Goal: Information Seeking & Learning: Learn about a topic

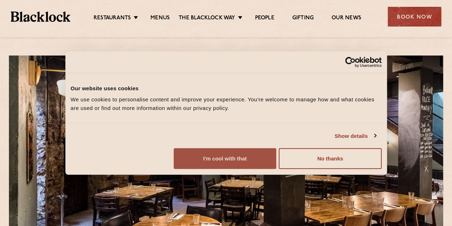
click at [276, 169] on button "I'm cool with that" at bounding box center [225, 158] width 103 height 21
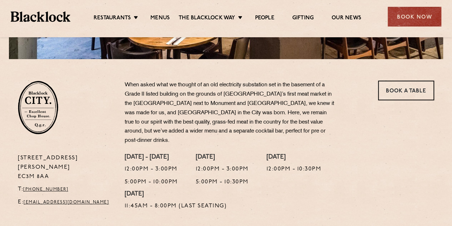
scroll to position [215, 0]
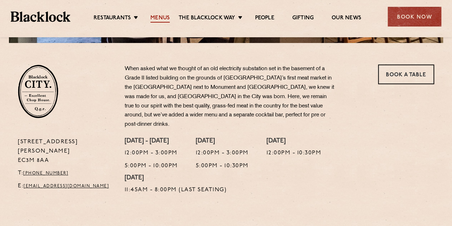
click at [165, 18] on link "Menus" at bounding box center [160, 19] width 19 height 8
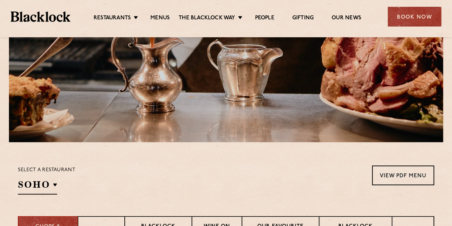
scroll to position [260, 0]
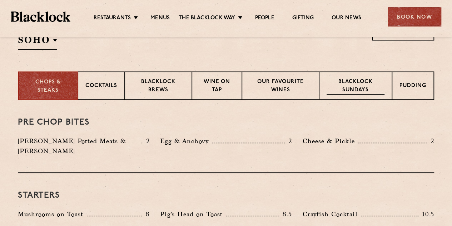
click at [371, 83] on p "Blacklock Sundays" at bounding box center [356, 86] width 58 height 17
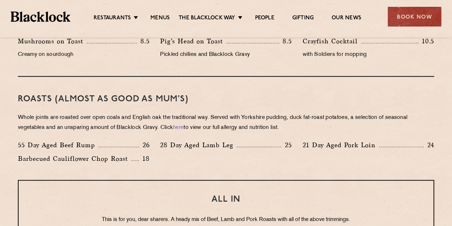
scroll to position [510, 0]
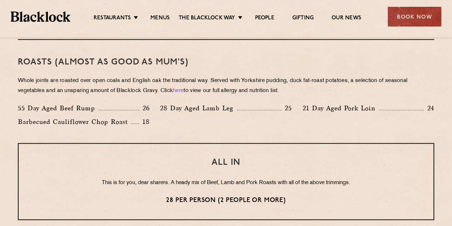
click at [167, 201] on p "28 per person (2 people or more)" at bounding box center [226, 199] width 387 height 9
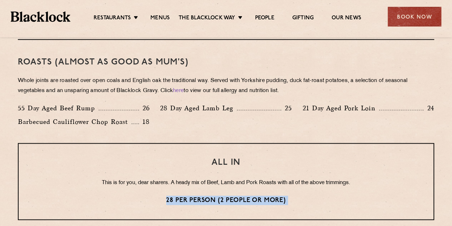
click at [167, 201] on p "28 per person (2 people or more)" at bounding box center [226, 199] width 387 height 9
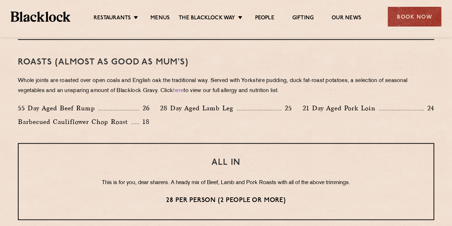
click at [164, 183] on p "This is for you, dear sharers. A heady mix of Beef, Lamb and Pork Roasts with a…" at bounding box center [226, 182] width 387 height 9
click at [136, 85] on p "Whole joints are roasted over open coals and English oak the traditional way. S…" at bounding box center [226, 86] width 417 height 20
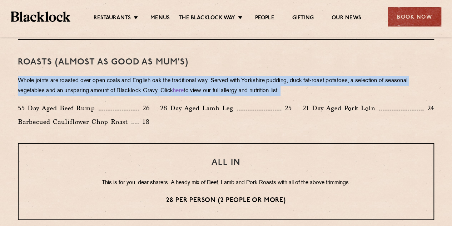
click at [136, 85] on p "Whole joints are roasted over open coals and English oak the traditional way. S…" at bounding box center [226, 86] width 417 height 20
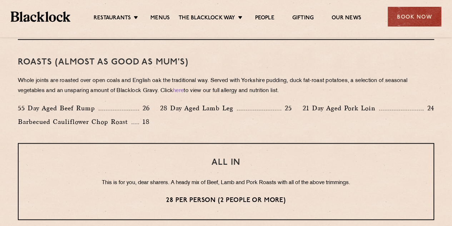
click at [126, 104] on div "55 Day Aged Beef Rump 26" at bounding box center [84, 108] width 132 height 10
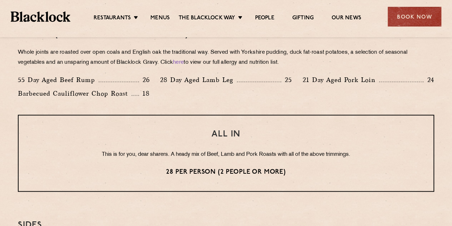
scroll to position [521, 0]
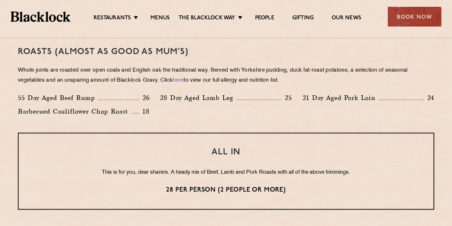
click at [54, 68] on p "Whole joints are roasted over open coals and English oak the traditional way. S…" at bounding box center [226, 75] width 417 height 20
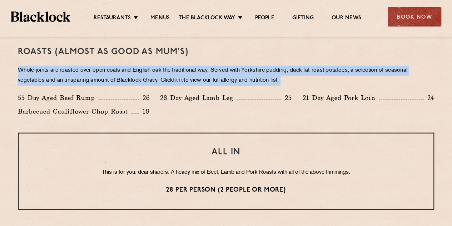
click at [54, 68] on p "Whole joints are roasted over open coals and English oak the traditional way. S…" at bounding box center [226, 75] width 417 height 20
click at [24, 80] on p "Whole joints are roasted over open coals and English oak the traditional way. S…" at bounding box center [226, 75] width 417 height 20
drag, startPoint x: 19, startPoint y: 69, endPoint x: 314, endPoint y: 82, distance: 295.3
click at [314, 82] on p "Whole joints are roasted over open coals and English oak the traditional way. S…" at bounding box center [226, 75] width 417 height 20
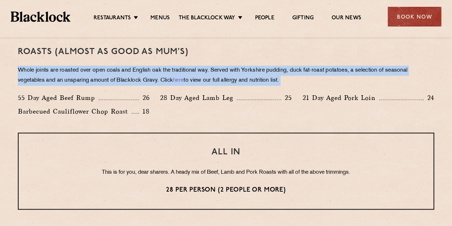
drag, startPoint x: 44, startPoint y: 74, endPoint x: 16, endPoint y: 74, distance: 27.2
click at [16, 74] on div "Eye openers If you had a big Saturday or need a little booster to kickstart you…" at bounding box center [226, 130] width 434 height 582
drag, startPoint x: 41, startPoint y: 72, endPoint x: 305, endPoint y: 80, distance: 263.3
click at [305, 80] on div "Eye openers If you had a big Saturday or need a little booster to kickstart you…" at bounding box center [226, 130] width 434 height 582
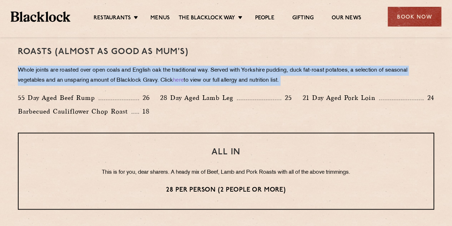
click at [305, 80] on p "Whole joints are roasted over open coals and English oak the traditional way. S…" at bounding box center [226, 75] width 417 height 20
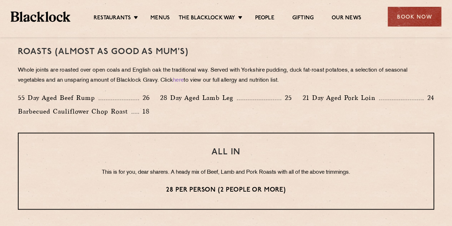
click at [166, 48] on h3 "Roasts (Almost as good as Mum's)" at bounding box center [226, 51] width 417 height 9
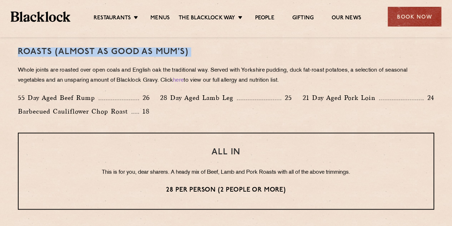
click at [166, 48] on h3 "Roasts (Almost as good as Mum's)" at bounding box center [226, 51] width 417 height 9
click at [193, 50] on h3 "Roasts (Almost as good as Mum's)" at bounding box center [226, 51] width 417 height 9
drag, startPoint x: 186, startPoint y: 53, endPoint x: 16, endPoint y: 55, distance: 170.6
click at [16, 56] on div "Eye openers If you had a big Saturday or need a little booster to kickstart you…" at bounding box center [226, 130] width 434 height 582
click at [17, 54] on div "Eye openers If you had a big Saturday or need a little booster to kickstart you…" at bounding box center [226, 130] width 434 height 582
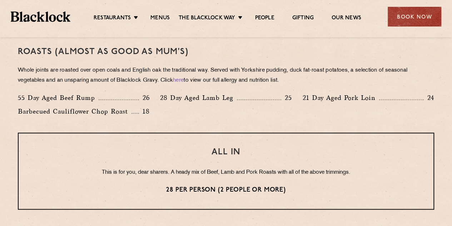
click at [101, 65] on div "Roasts (Almost as good as Mum's) Whole joints are roasted over open coals and E…" at bounding box center [226, 80] width 417 height 103
click at [98, 74] on p "Whole joints are roasted over open coals and English oak the traditional way. S…" at bounding box center [226, 75] width 417 height 20
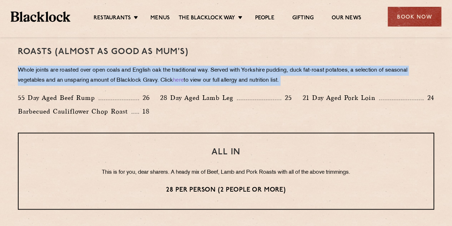
click at [98, 74] on p "Whole joints are roasted over open coals and English oak the traditional way. S…" at bounding box center [226, 75] width 417 height 20
click at [82, 83] on p "Whole joints are roasted over open coals and English oak the traditional way. S…" at bounding box center [226, 75] width 417 height 20
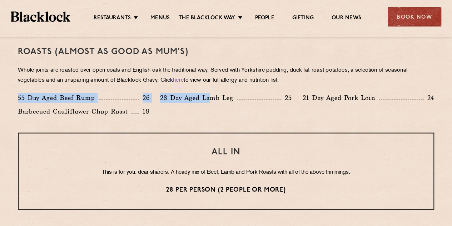
drag, startPoint x: 0, startPoint y: 89, endPoint x: 211, endPoint y: 115, distance: 213.0
click at [211, 115] on section "Eye openers If you had a big Saturday or need a little booster to kickstart you…" at bounding box center [226, 130] width 452 height 582
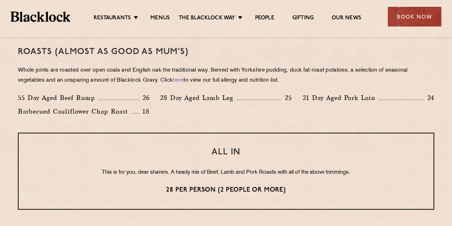
click at [153, 115] on div "55 Day Aged Beef Rump 26 28 Day Aged Lamb Leg 25 21 Day Aged Pork Loin 24 Barbe…" at bounding box center [226, 106] width 427 height 27
click at [153, 115] on div "Barbecued Cauliflower Chop Roast 18" at bounding box center [84, 113] width 142 height 14
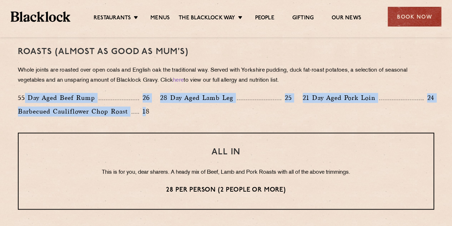
drag, startPoint x: 147, startPoint y: 113, endPoint x: 25, endPoint y: 100, distance: 122.3
click at [25, 100] on div "55 Day Aged Beef Rump 26 28 Day Aged Lamb Leg 25 21 Day Aged Pork Loin 24 Barbe…" at bounding box center [226, 106] width 427 height 27
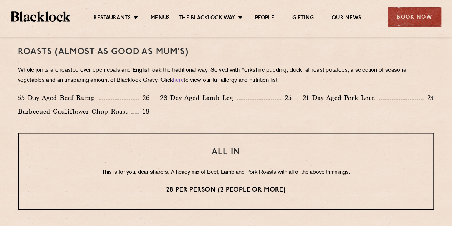
click at [14, 99] on div "55 Day Aged Beef Rump 26" at bounding box center [84, 100] width 142 height 14
